Goal: Transaction & Acquisition: Subscribe to service/newsletter

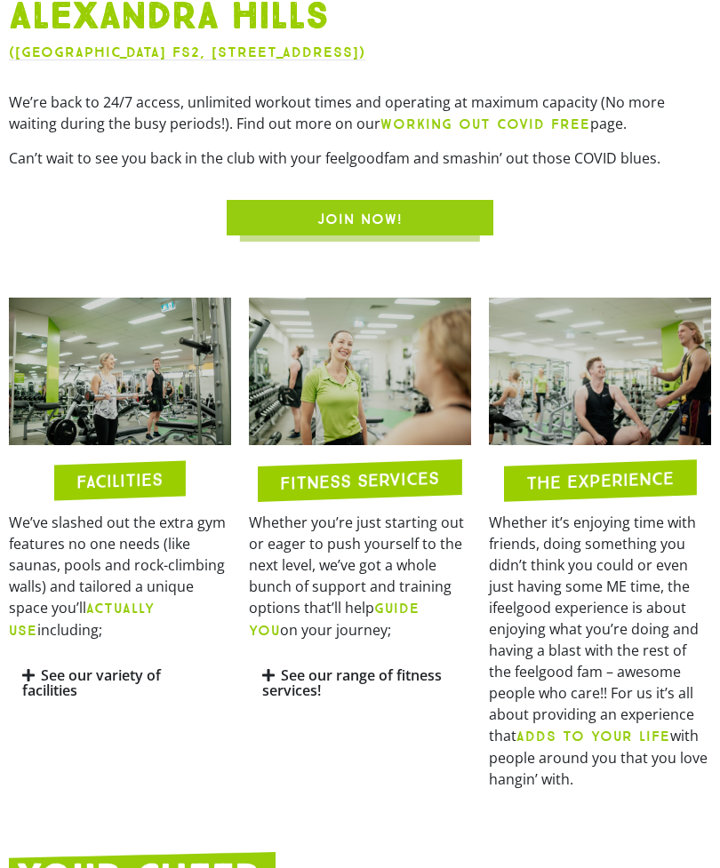
scroll to position [912, 0]
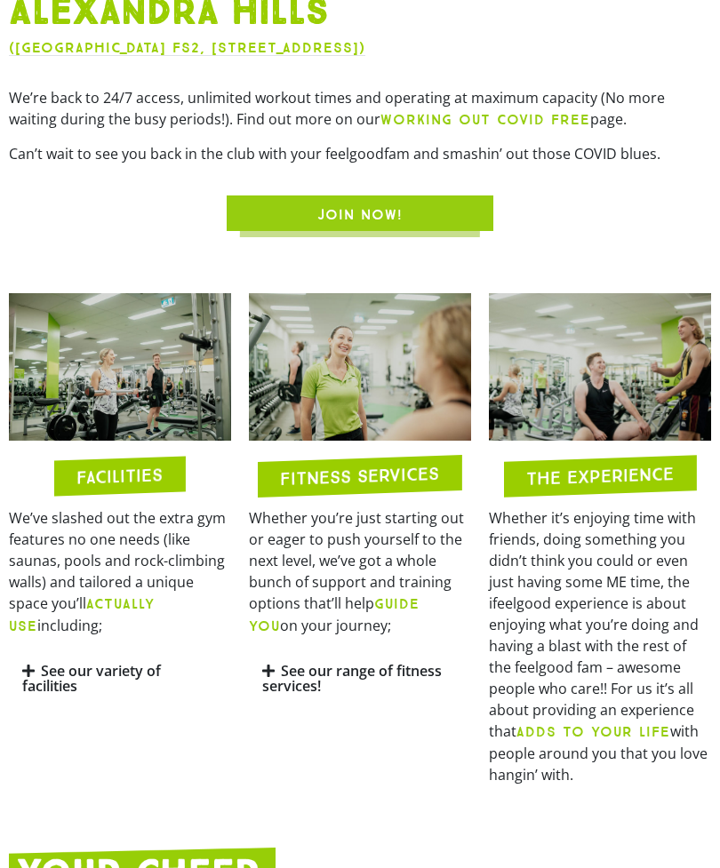
click at [294, 696] on link "See our range of fitness services!" at bounding box center [352, 678] width 180 height 35
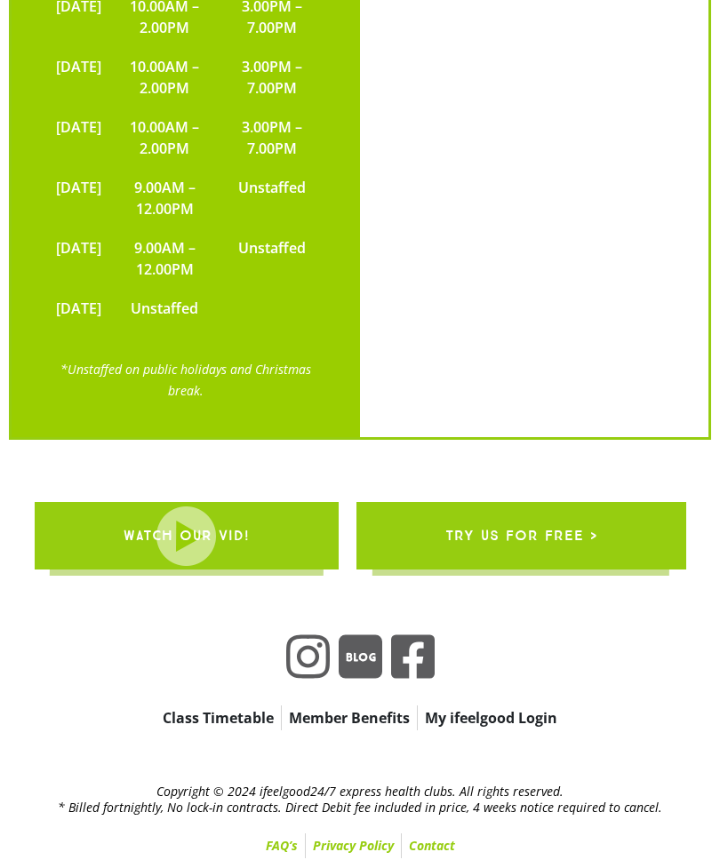
scroll to position [3965, 0]
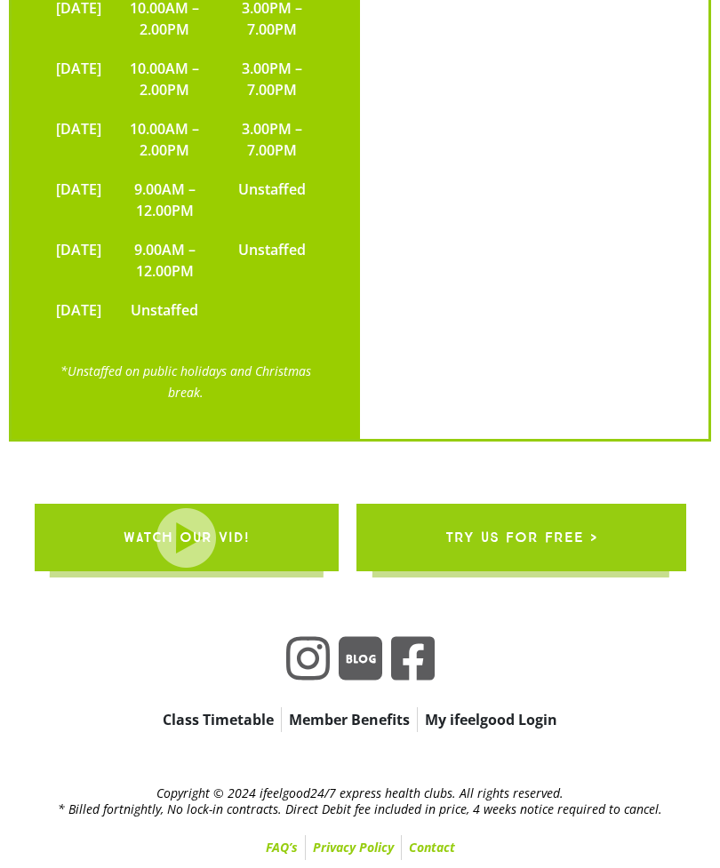
click at [175, 563] on span "WATCH OUR VID!" at bounding box center [187, 538] width 126 height 50
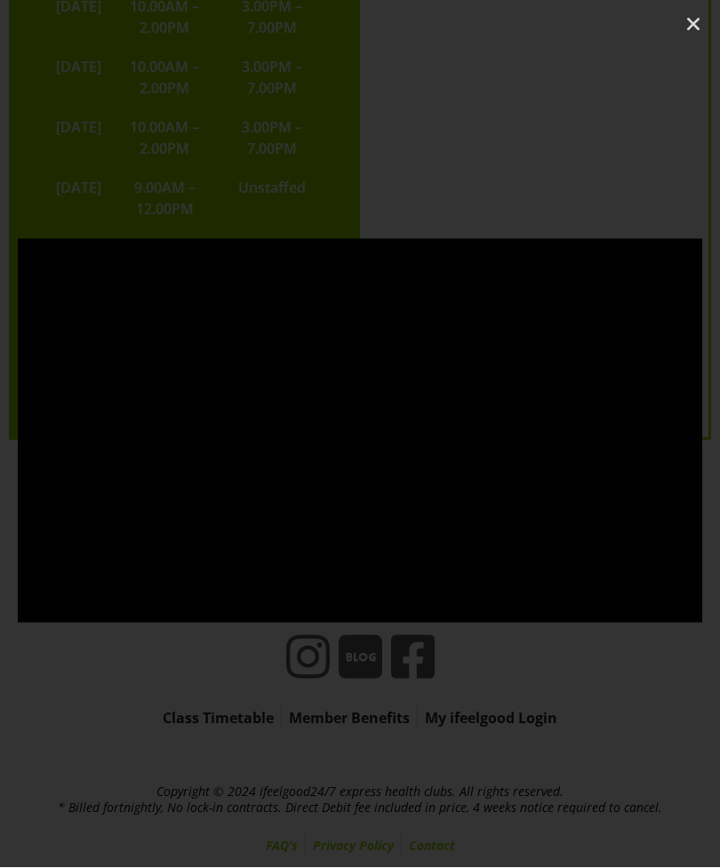
scroll to position [3966, 0]
click at [695, 12] on link "Close (Esc)" at bounding box center [693, 25] width 27 height 27
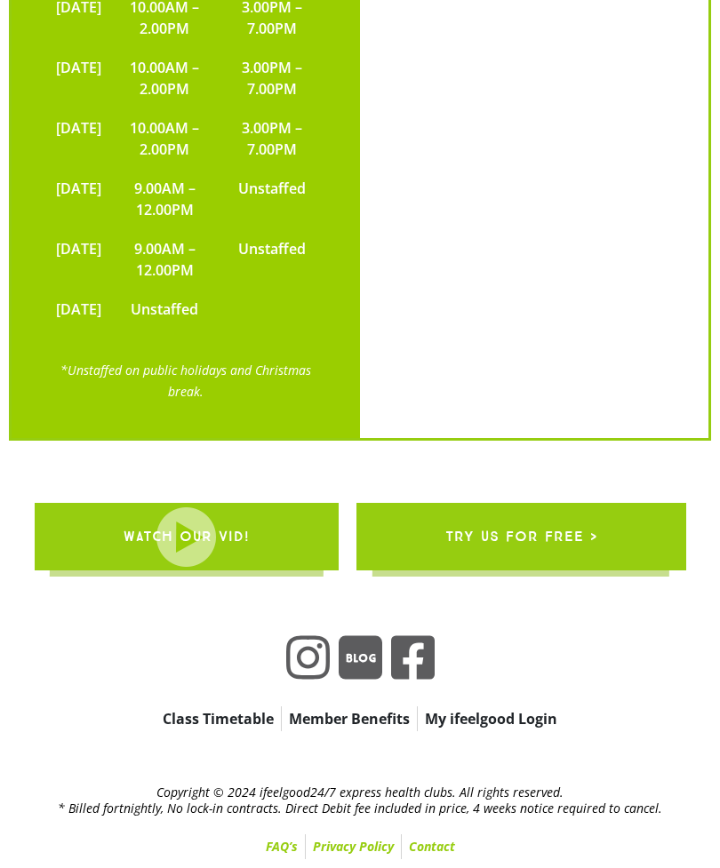
scroll to position [3965, 0]
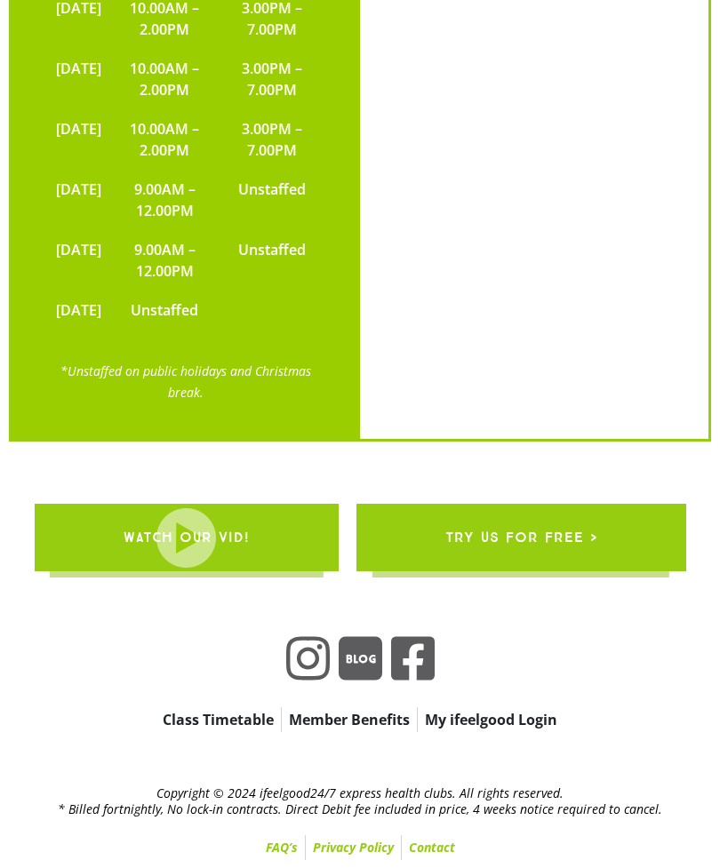
click at [178, 732] on link "Class Timetable" at bounding box center [218, 720] width 125 height 25
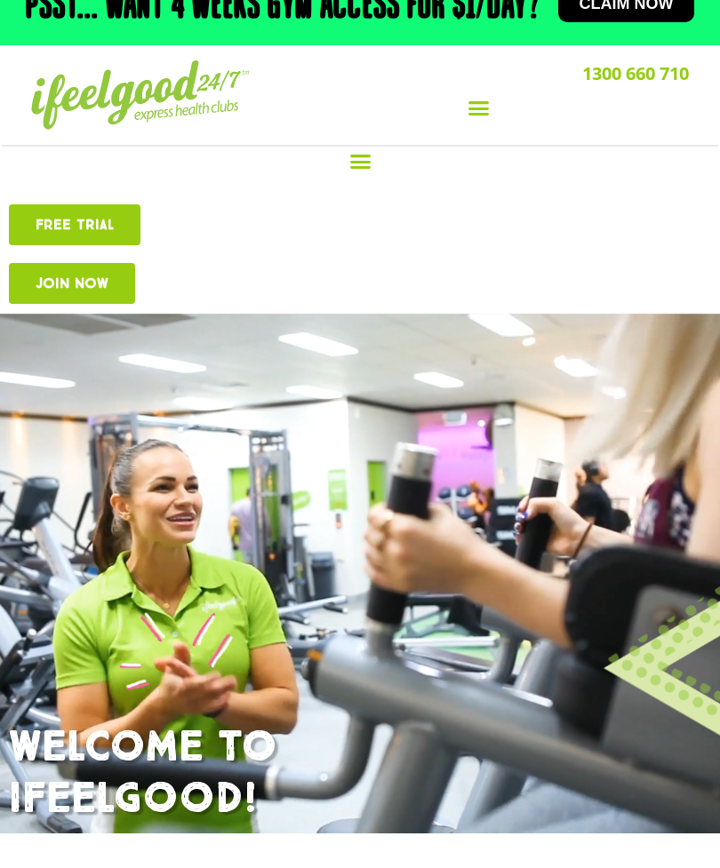
scroll to position [0, 0]
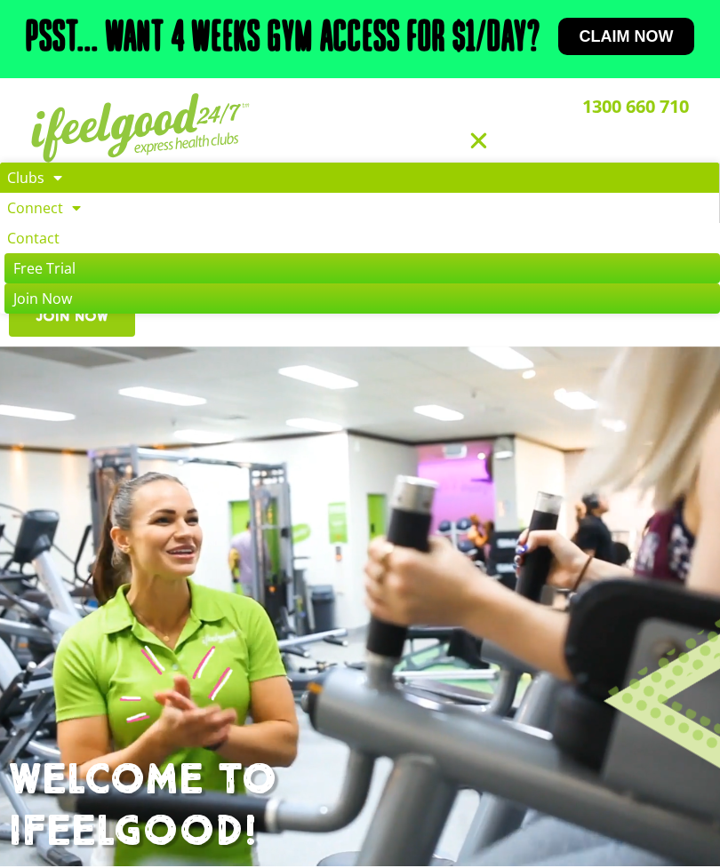
click at [11, 193] on link "Clubs" at bounding box center [359, 178] width 719 height 30
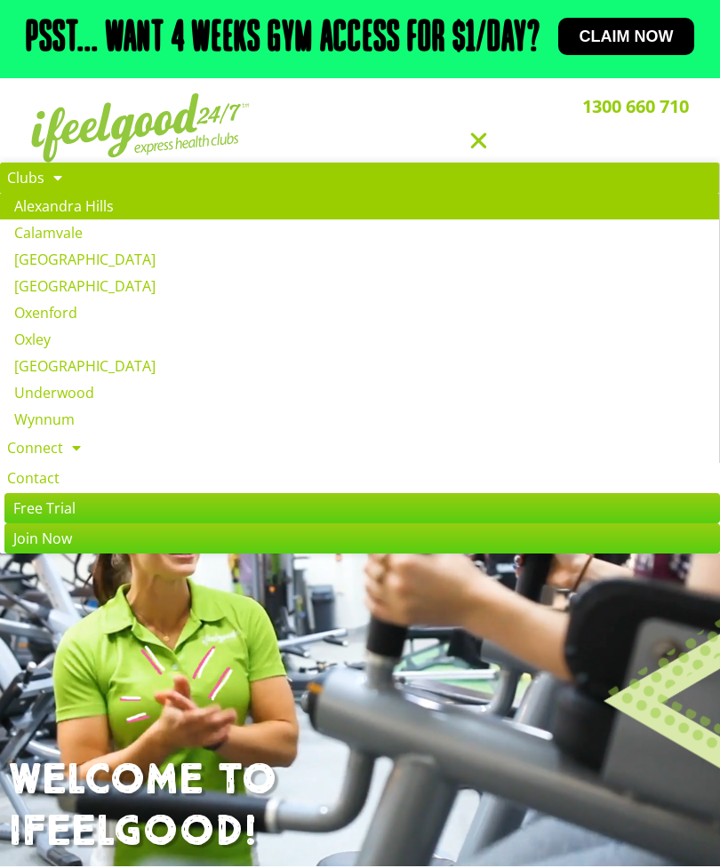
click at [4, 139] on section "1300 660 710 Clubs Alexandra Hills Calamvale Coopers Plains Middle Park Oxenfor…" at bounding box center [360, 128] width 720 height 100
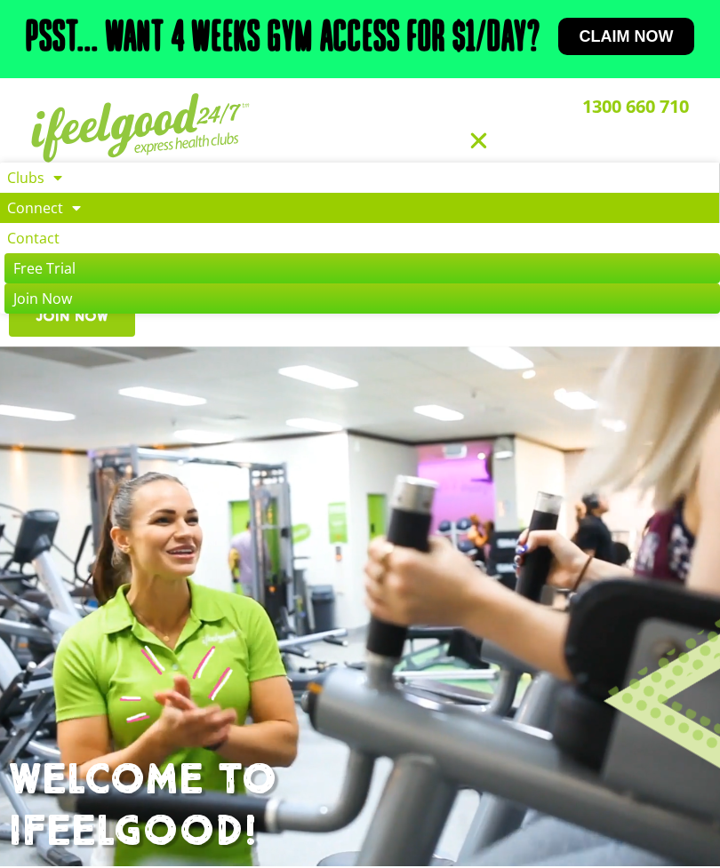
click at [11, 223] on link "Connect" at bounding box center [359, 208] width 719 height 30
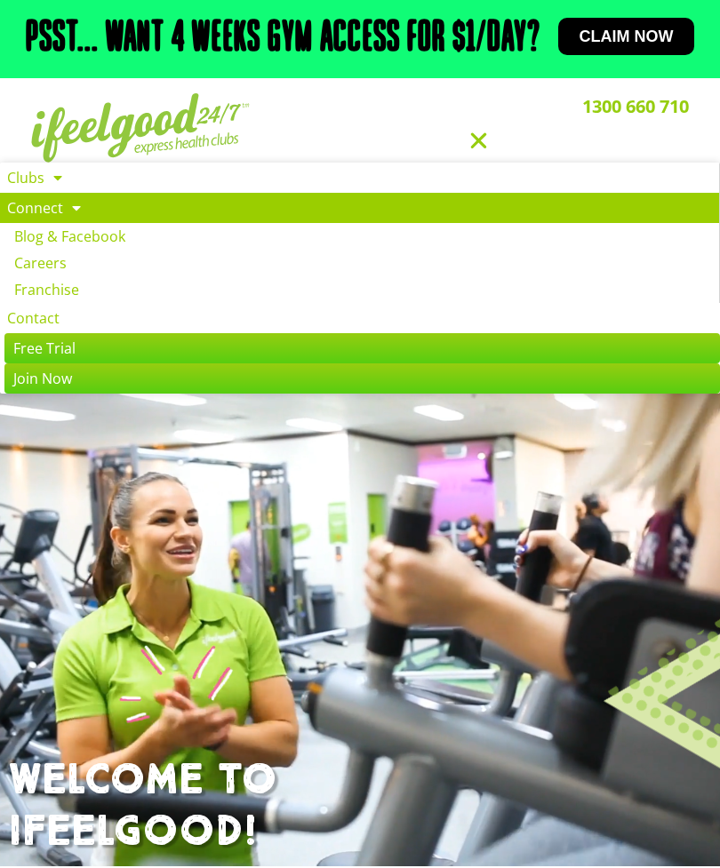
click at [13, 223] on link "Connect" at bounding box center [359, 208] width 719 height 30
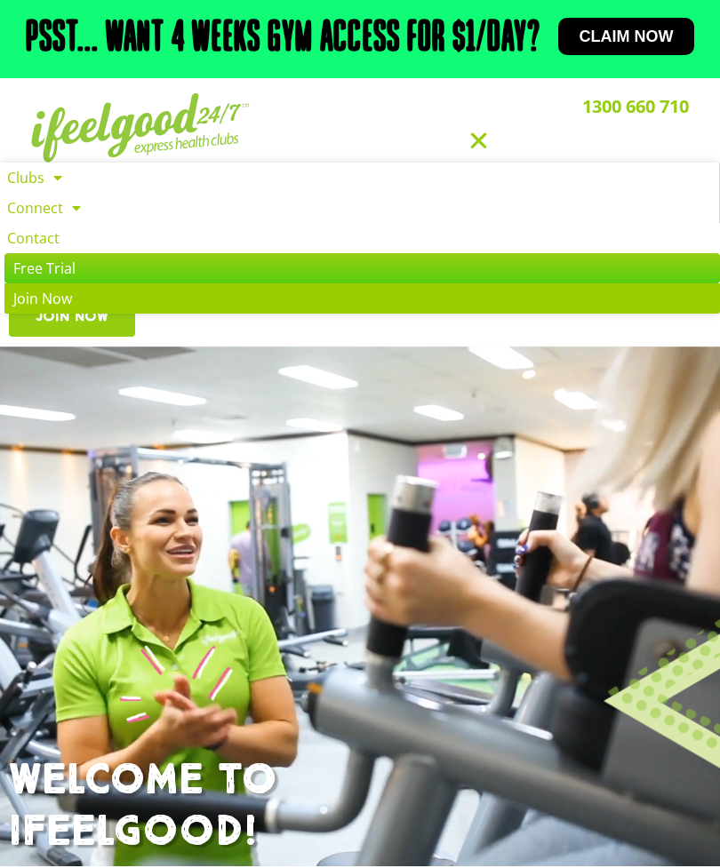
click at [14, 314] on link "Join Now" at bounding box center [362, 299] width 716 height 30
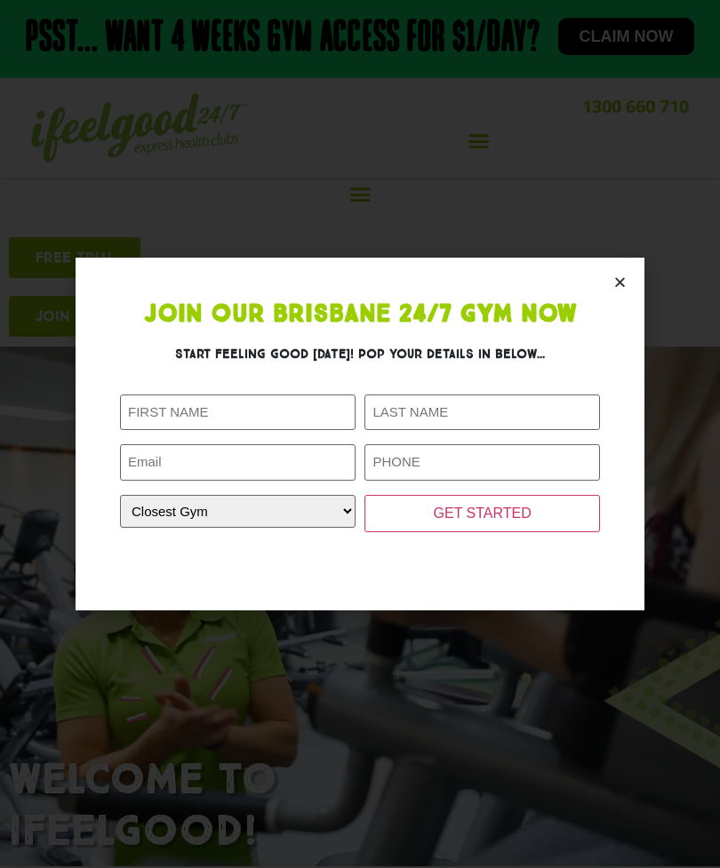
click at [631, 269] on section "Join Our Brisbane 24/7 Gym Now Start feeling good today! Pop your details in be…" at bounding box center [360, 434] width 569 height 352
click at [631, 272] on section "Join Our Brisbane 24/7 Gym Now Start feeling good today! Pop your details in be…" at bounding box center [360, 434] width 569 height 352
click at [625, 272] on section "Join Our Brisbane 24/7 Gym Now Start feeling good today! Pop your details in be…" at bounding box center [360, 434] width 569 height 352
click at [624, 276] on icon "Close" at bounding box center [619, 282] width 13 height 13
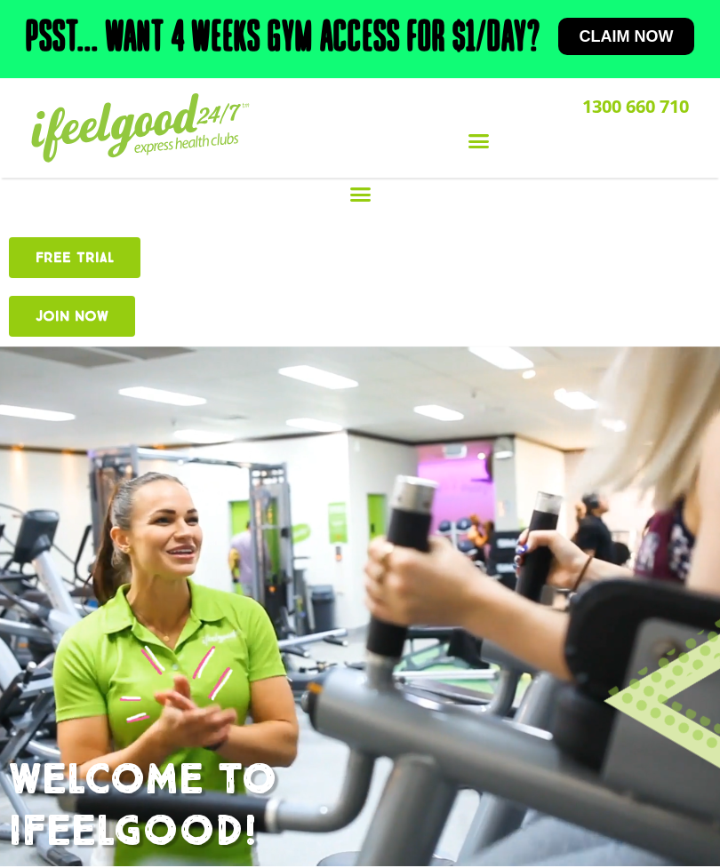
scroll to position [38, 0]
click at [623, 275] on div "Free TRIAL Join Now" at bounding box center [360, 286] width 720 height 117
click at [354, 205] on icon "Menu Toggle" at bounding box center [360, 194] width 22 height 22
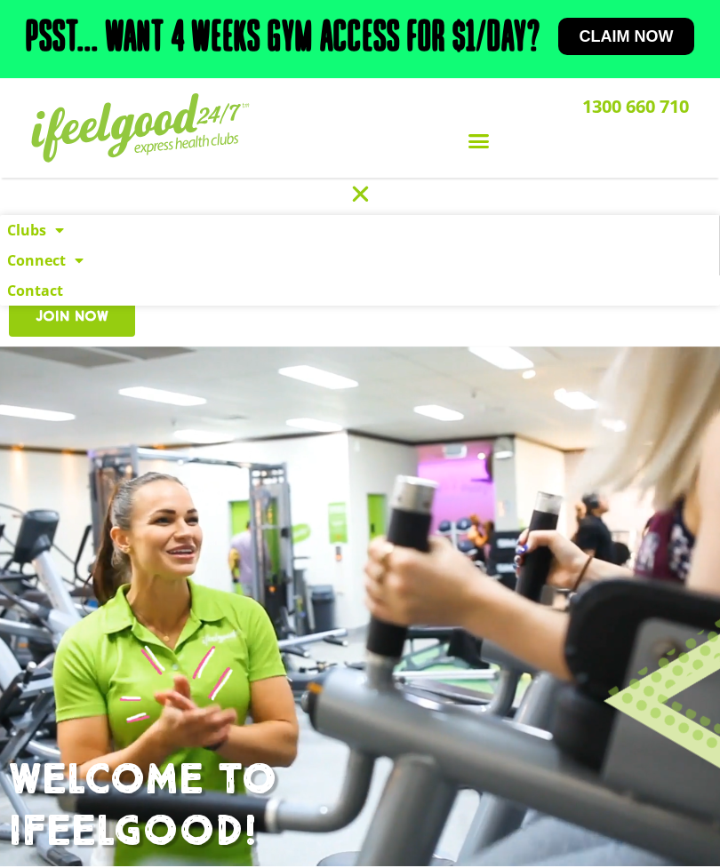
click at [474, 152] on icon "Menu Toggle" at bounding box center [479, 141] width 22 height 22
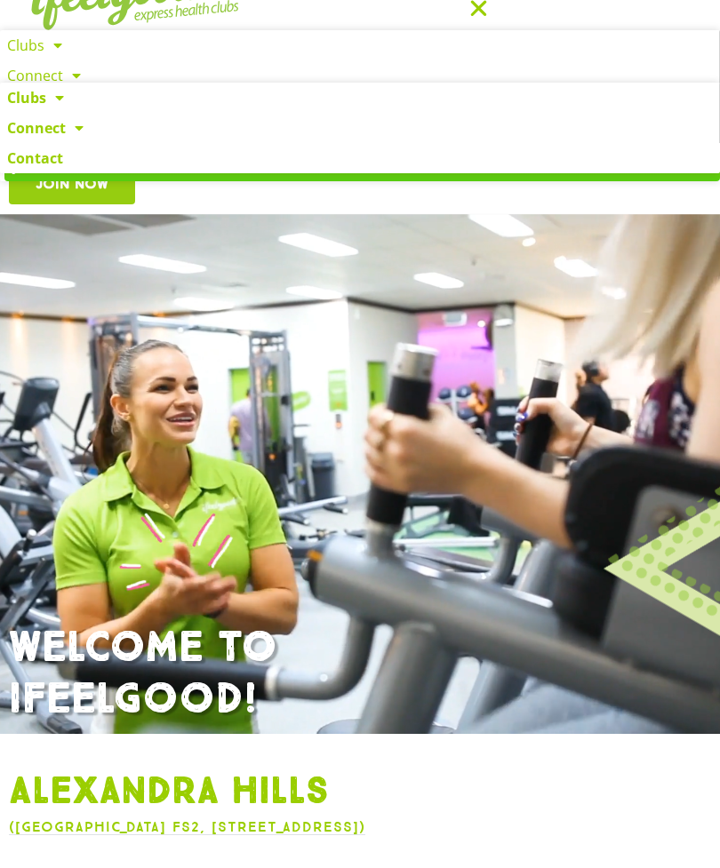
scroll to position [116, 0]
